Goal: Information Seeking & Learning: Learn about a topic

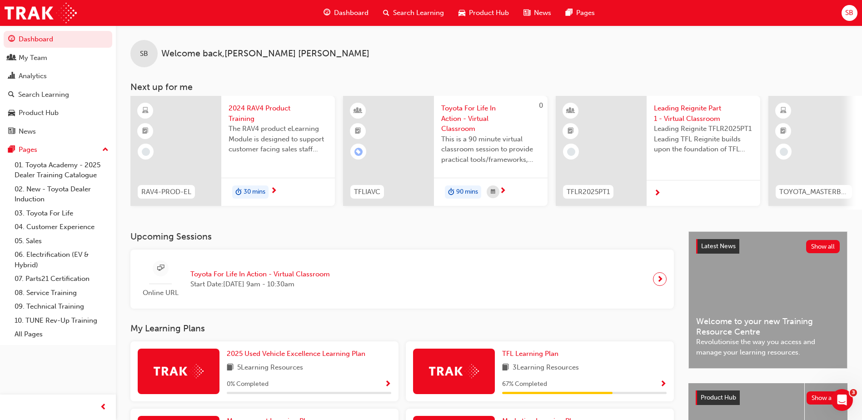
click at [407, 10] on span "Search Learning" at bounding box center [418, 13] width 51 height 10
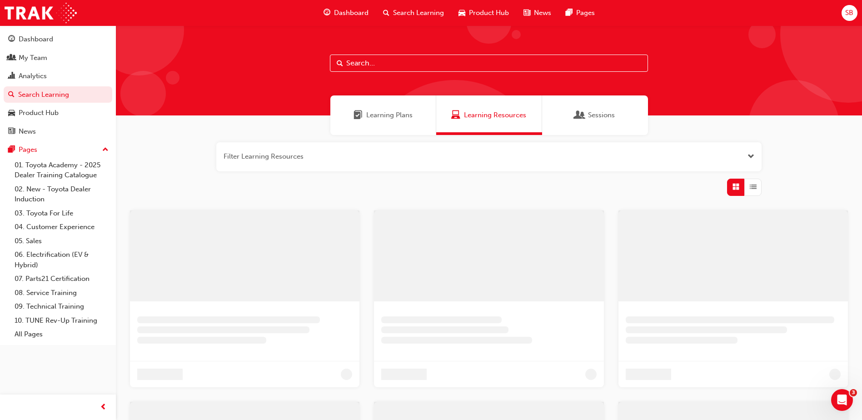
click at [400, 65] on input "text" at bounding box center [489, 63] width 318 height 17
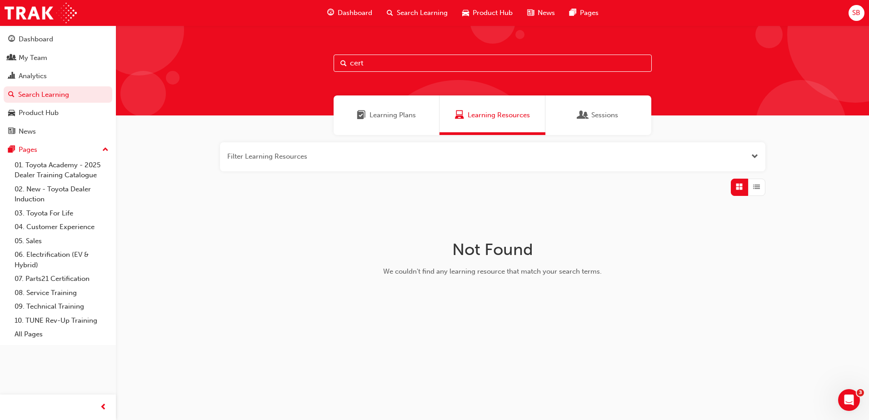
type input "cert"
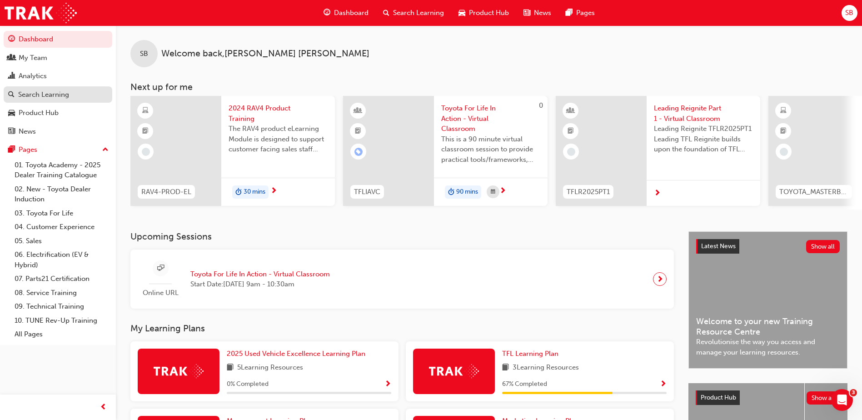
click at [34, 94] on div "Search Learning" at bounding box center [43, 95] width 51 height 10
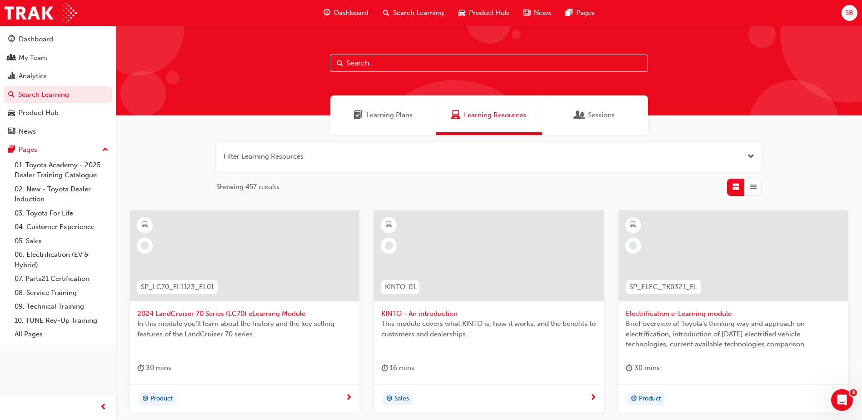
click at [372, 61] on input "text" at bounding box center [489, 63] width 318 height 17
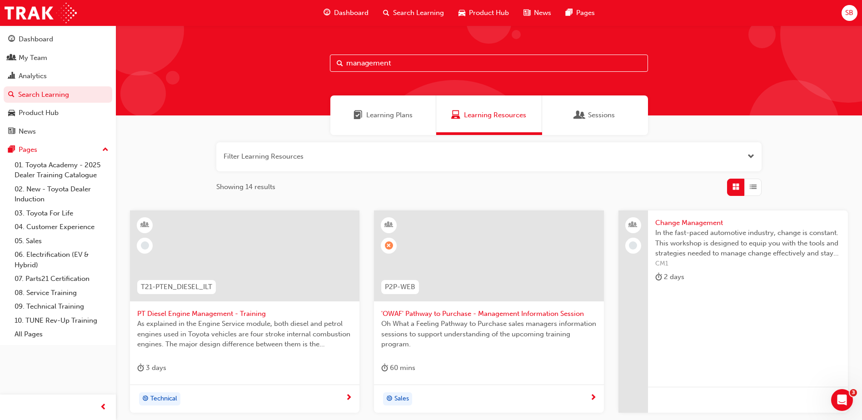
type input "management"
click at [472, 9] on span "Product Hub" at bounding box center [489, 13] width 40 height 10
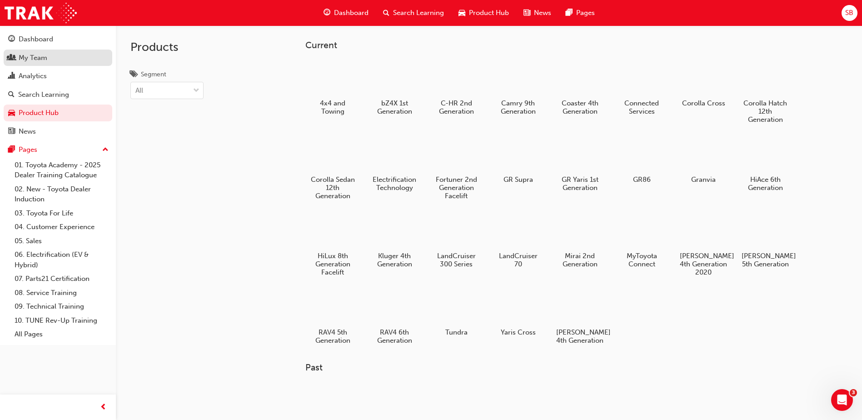
click at [30, 58] on div "My Team" at bounding box center [33, 58] width 29 height 10
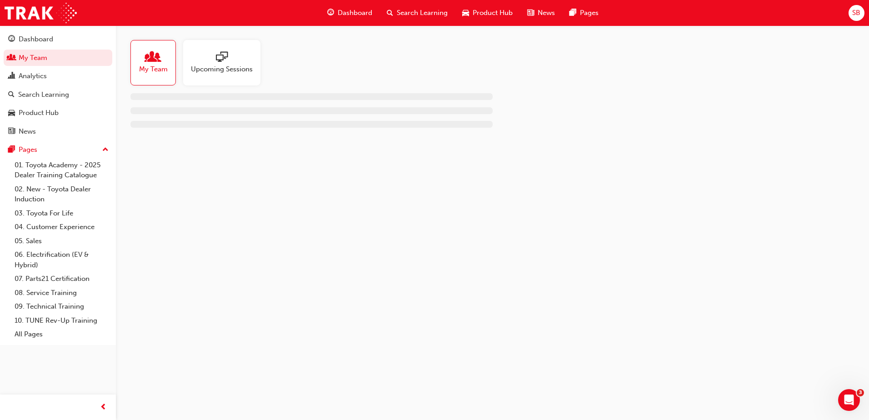
click at [209, 57] on div at bounding box center [222, 57] width 62 height 13
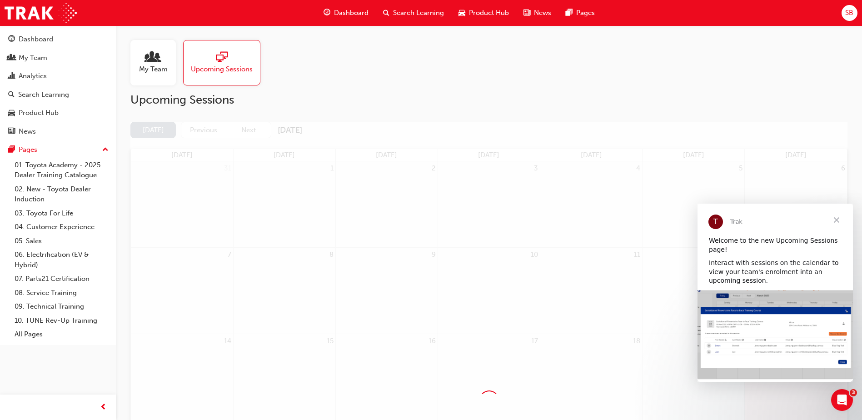
click at [837, 219] on span "Close" at bounding box center [836, 220] width 33 height 33
